Goal: Find specific page/section: Find specific page/section

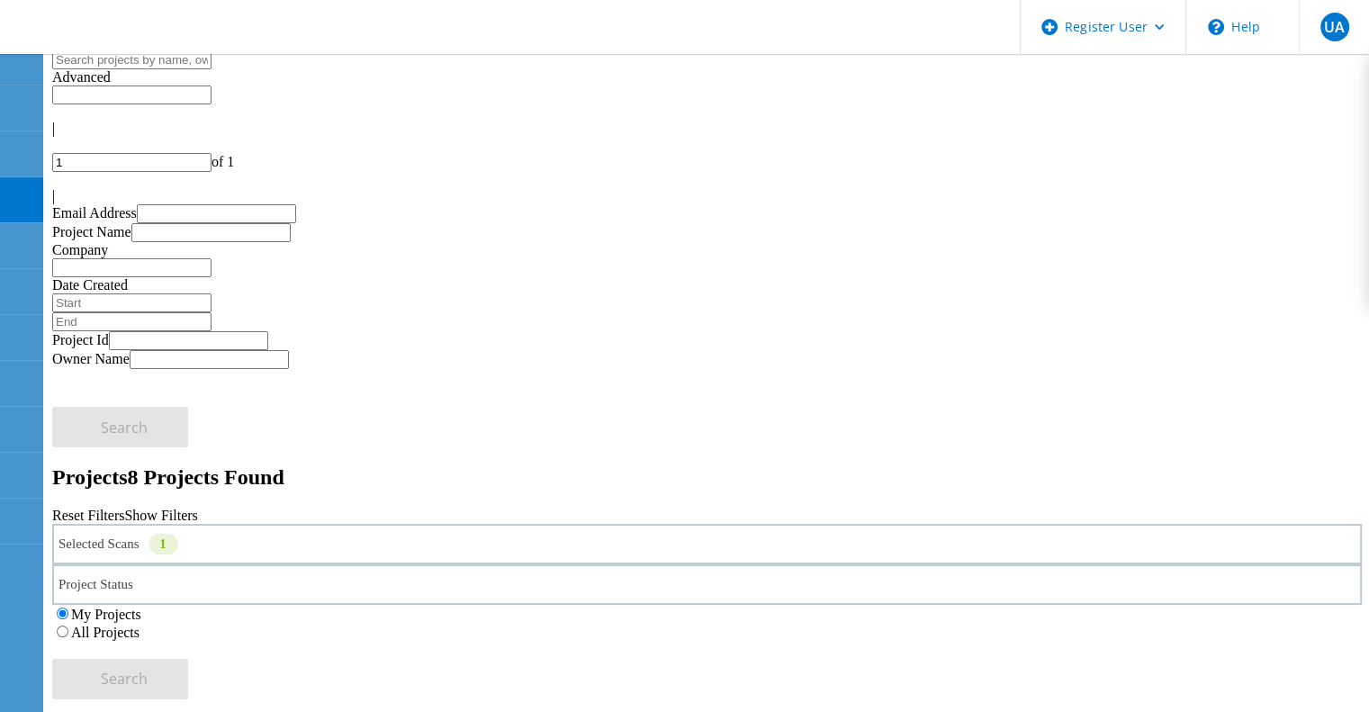
click at [178, 534] on div "1" at bounding box center [163, 544] width 30 height 21
click at [217, 467] on label "Isilon/PowerScale" at bounding box center [164, 474] width 104 height 15
click at [110, 468] on input "Isilon/PowerScale" at bounding box center [104, 474] width 12 height 12
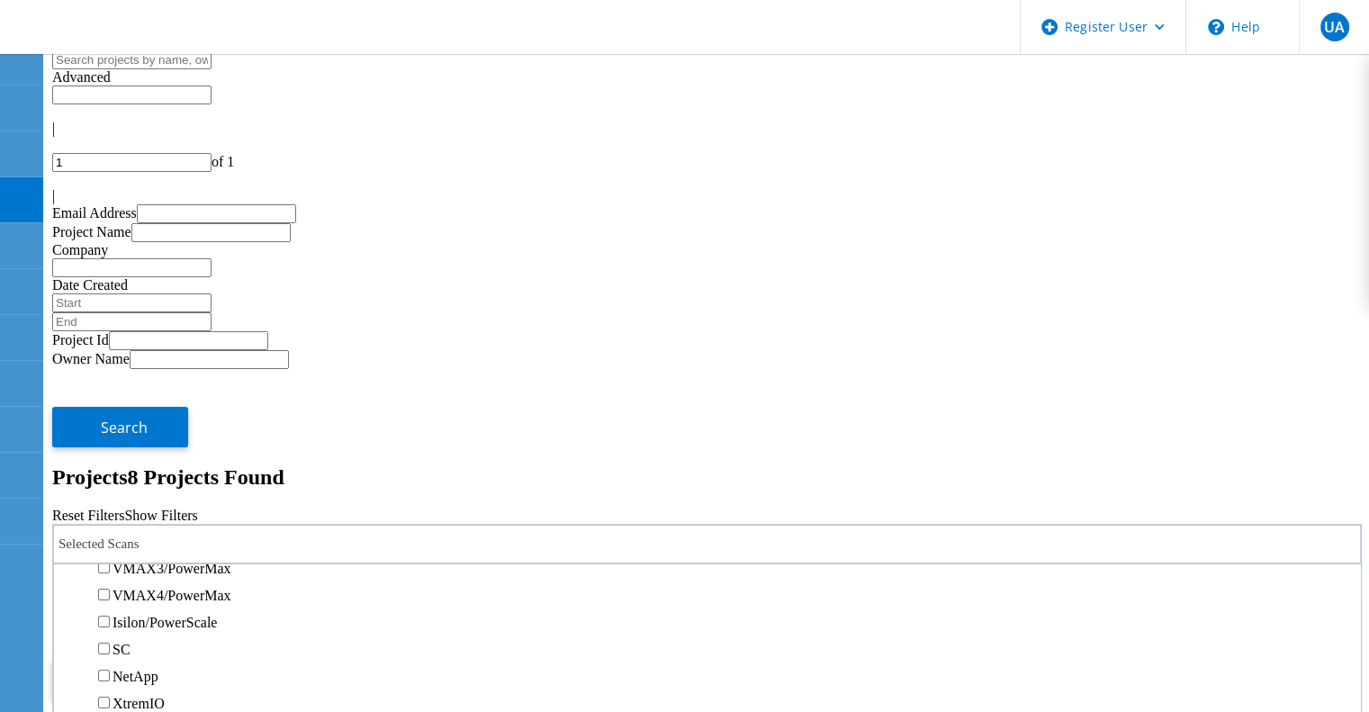
scroll to position [455, 0]
click at [180, 508] on label "PowerStore" at bounding box center [145, 515] width 67 height 15
click at [110, 508] on input "PowerStore" at bounding box center [104, 514] width 12 height 12
click at [145, 481] on label "Unity" at bounding box center [128, 488] width 32 height 15
click at [110, 481] on input "Unity" at bounding box center [104, 487] width 12 height 12
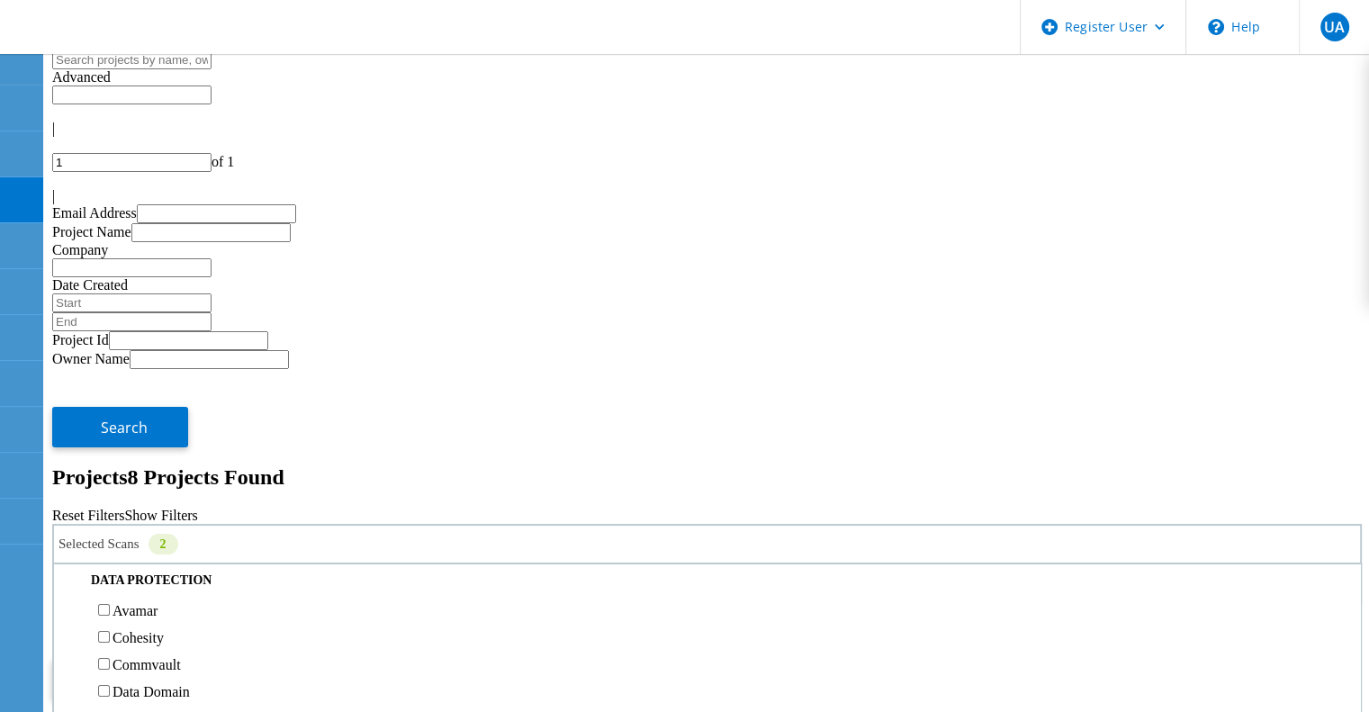
scroll to position [747, 0]
click at [147, 432] on label "3PAR" at bounding box center [129, 439] width 34 height 15
click at [110, 433] on input "3PAR" at bounding box center [104, 439] width 12 height 12
click at [139, 459] on label "Pure" at bounding box center [125, 466] width 26 height 15
click at [110, 460] on input "Pure" at bounding box center [104, 466] width 12 height 12
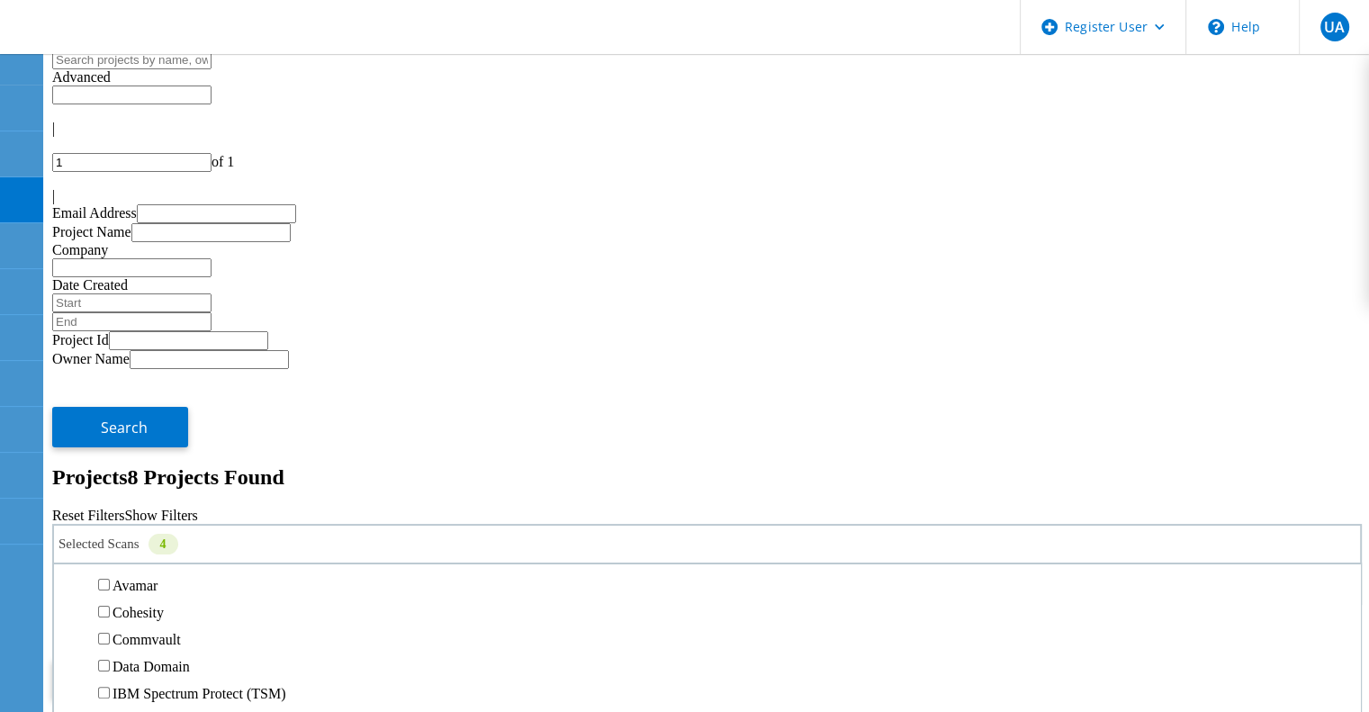
click at [139, 625] on label "All Projects" at bounding box center [105, 632] width 68 height 15
click at [68, 625] on input "All Projects" at bounding box center [63, 631] width 12 height 12
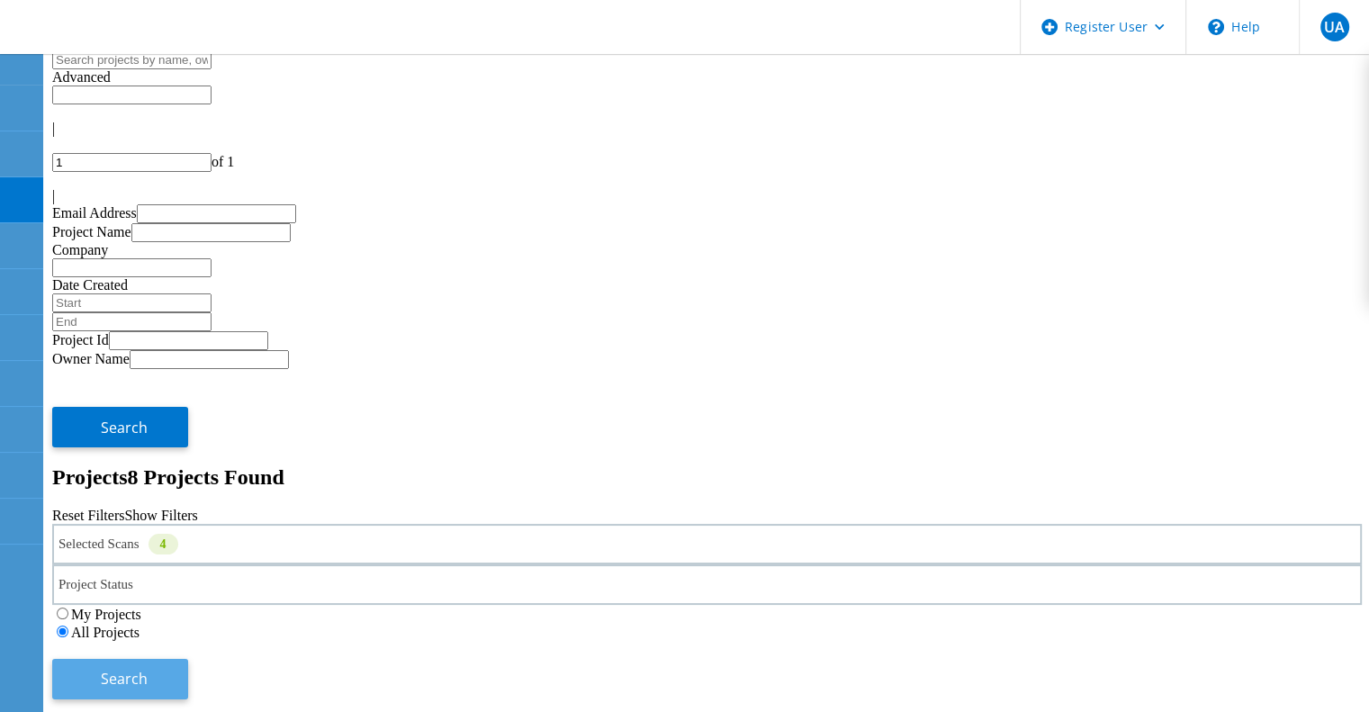
click at [148, 669] on span "Search" at bounding box center [124, 679] width 47 height 20
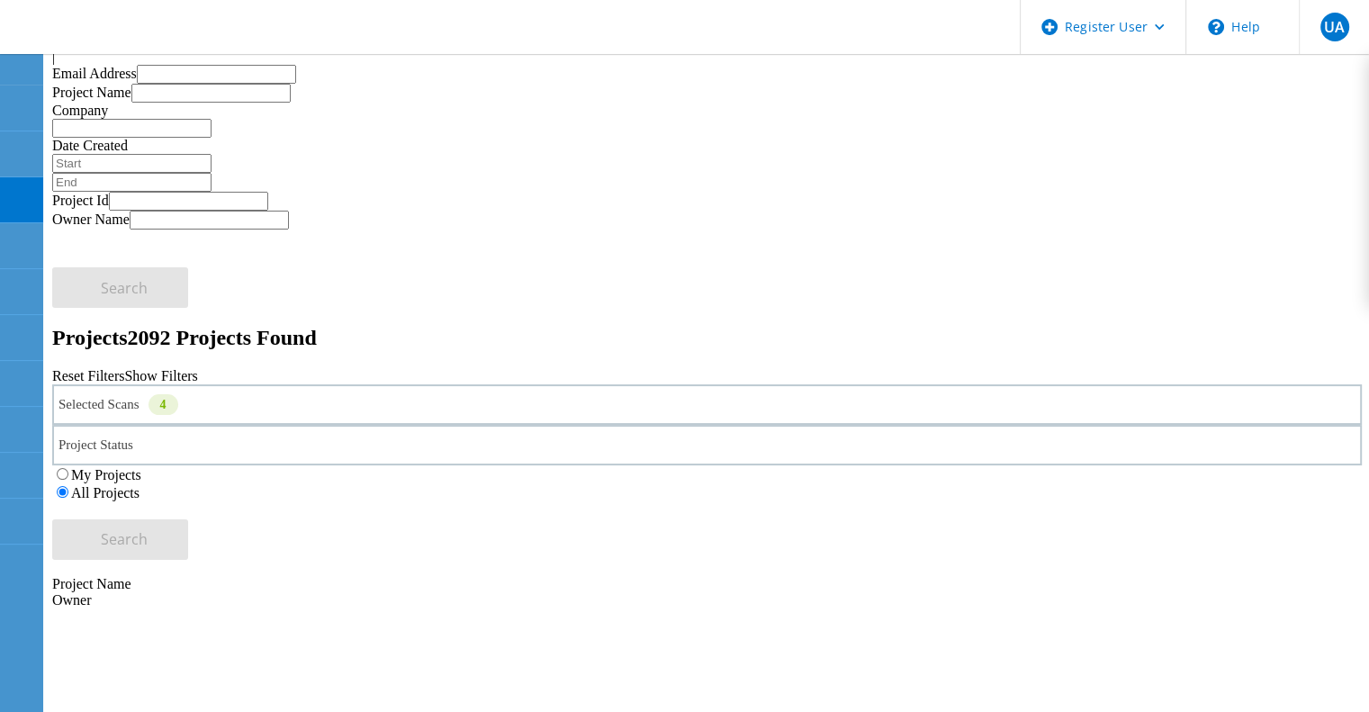
scroll to position [0, 0]
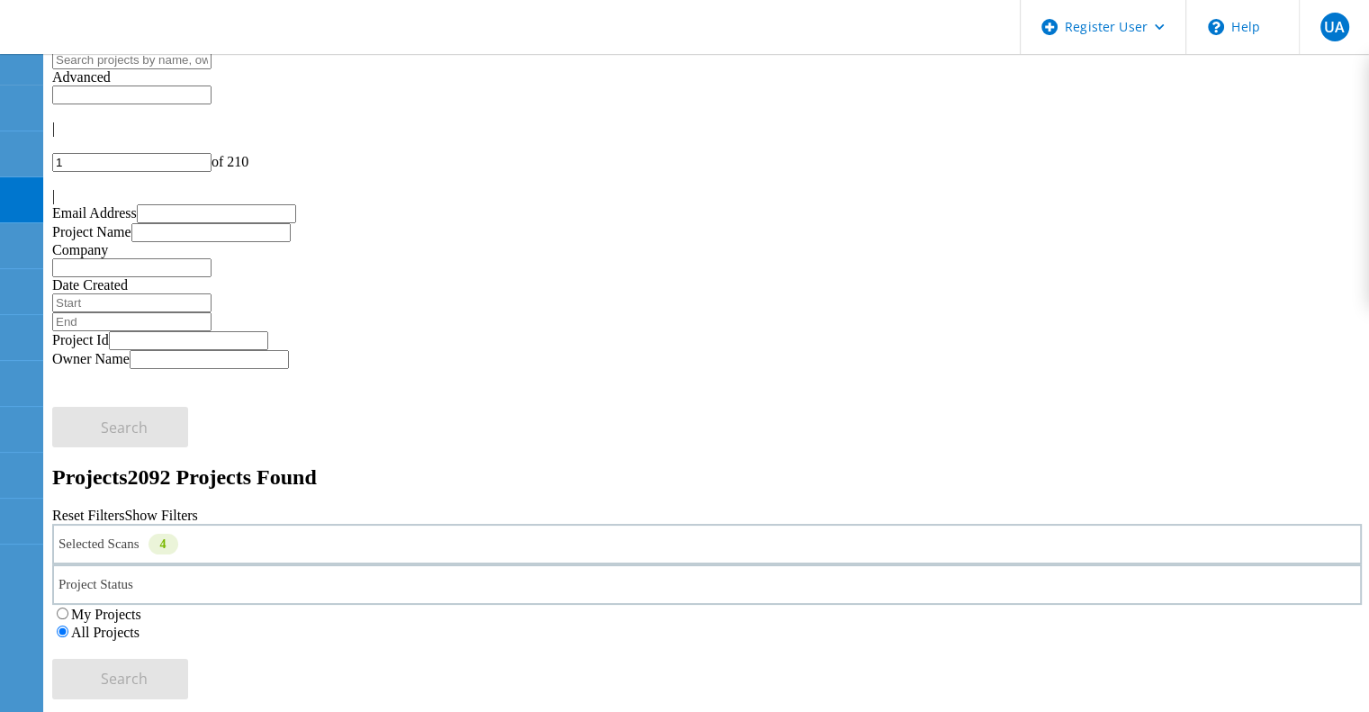
click at [63, 184] on icon at bounding box center [57, 191] width 11 height 15
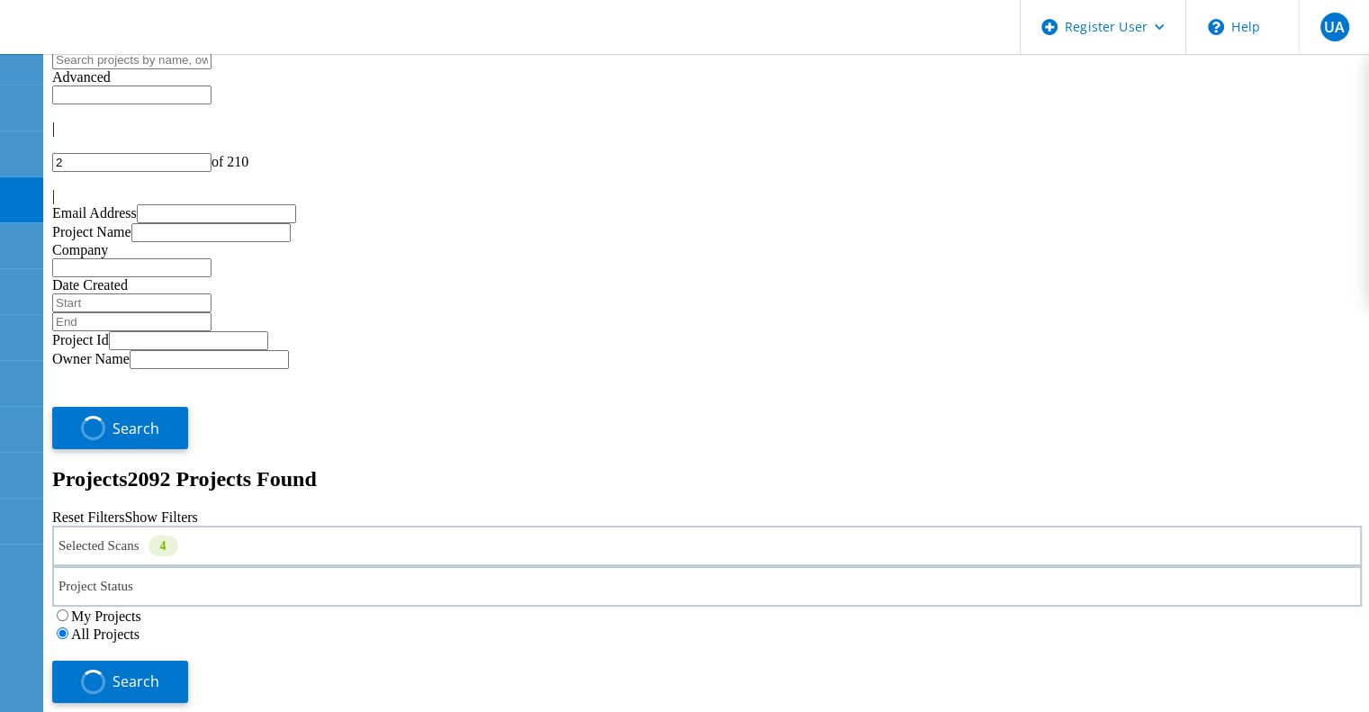
click at [63, 184] on icon at bounding box center [57, 191] width 11 height 15
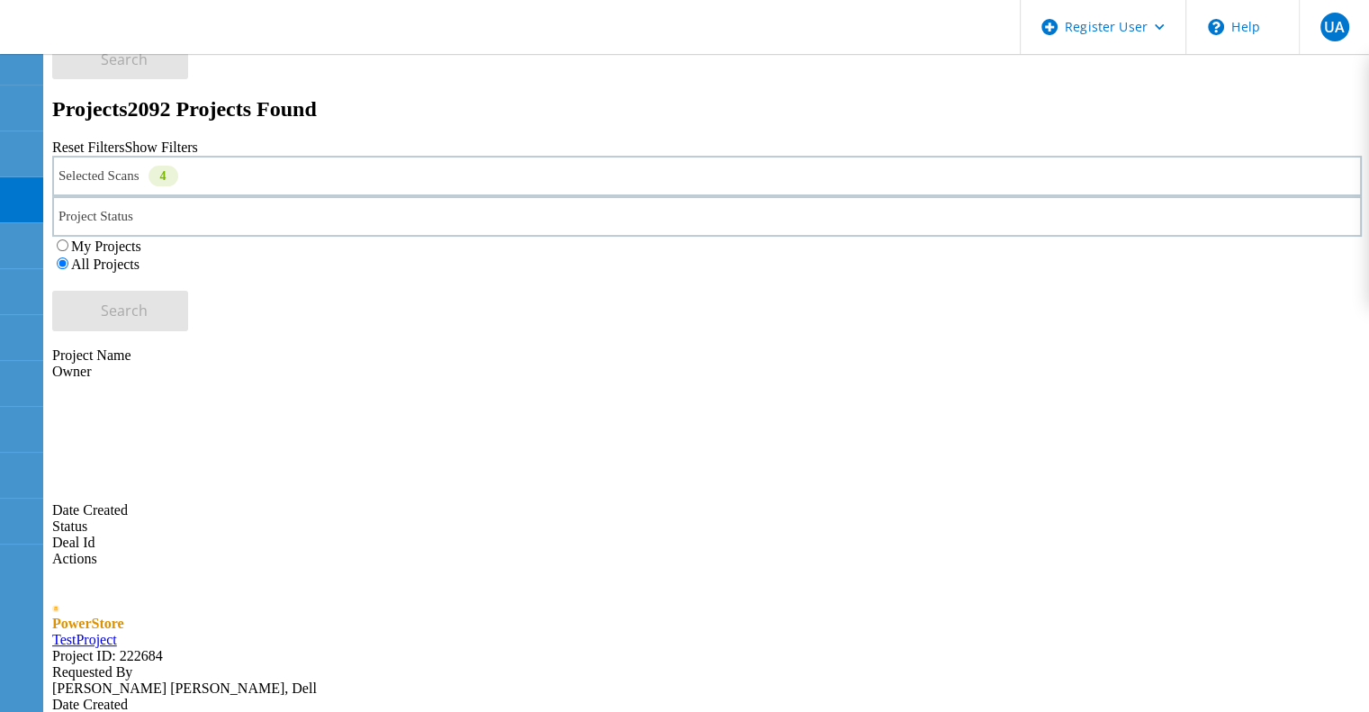
scroll to position [641, 0]
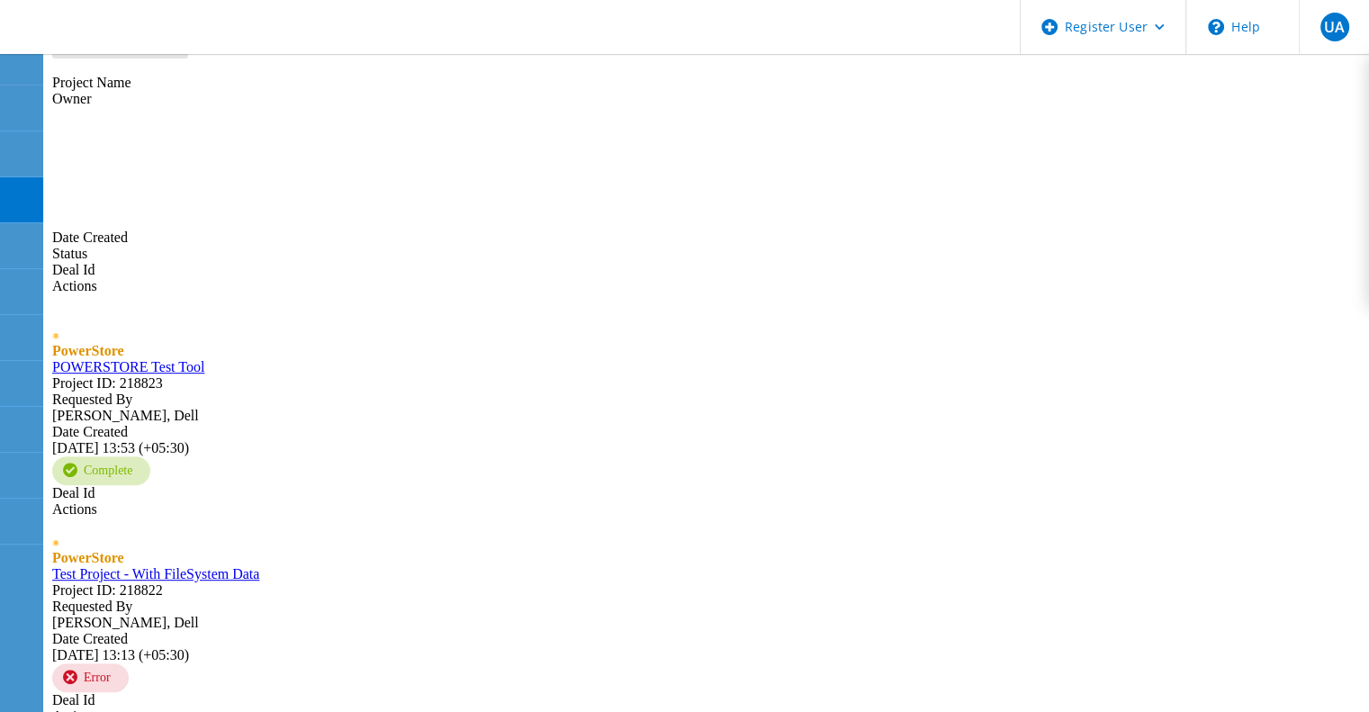
type input "9"
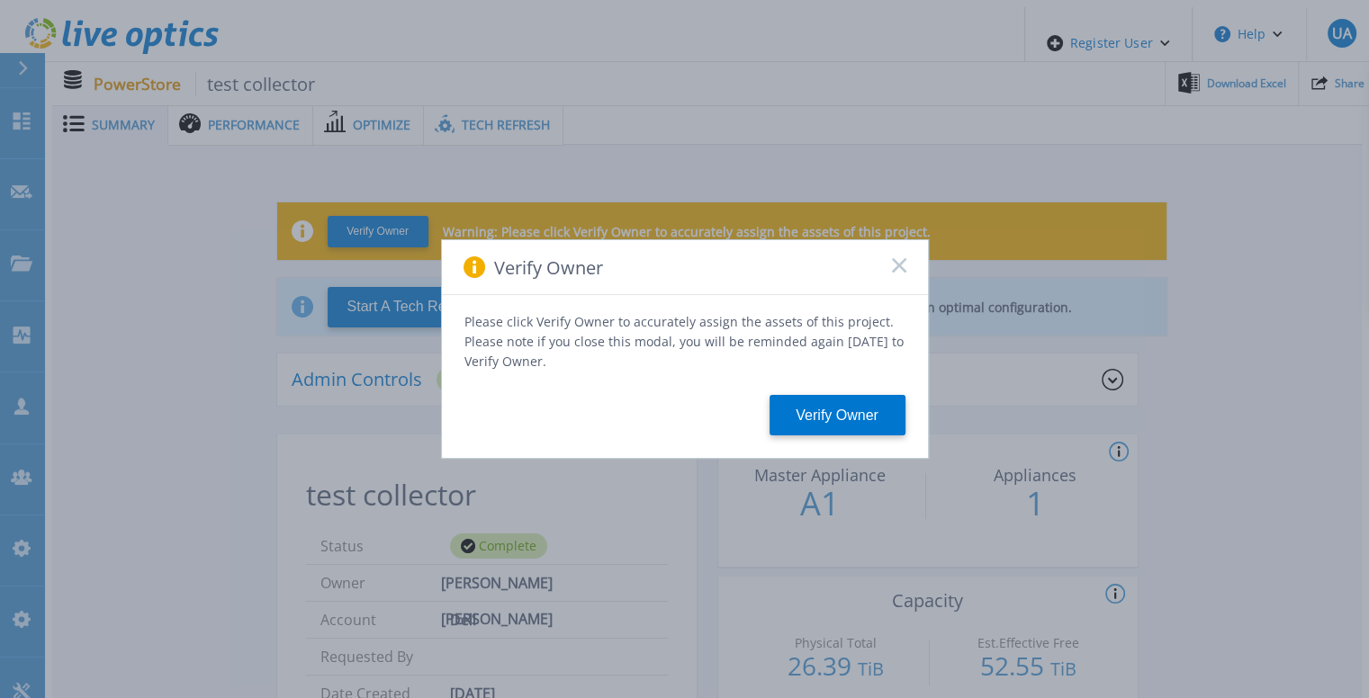
click at [902, 273] on rect at bounding box center [898, 264] width 15 height 15
